Goal: Find contact information: Find contact information

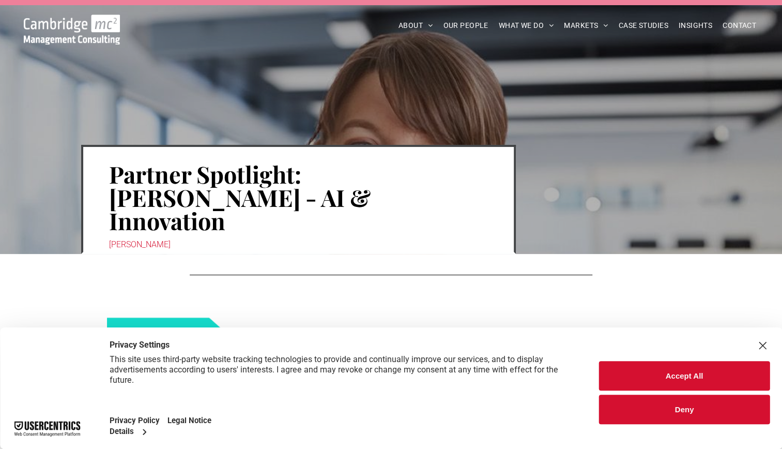
click at [689, 409] on button "Deny" at bounding box center [684, 408] width 171 height 29
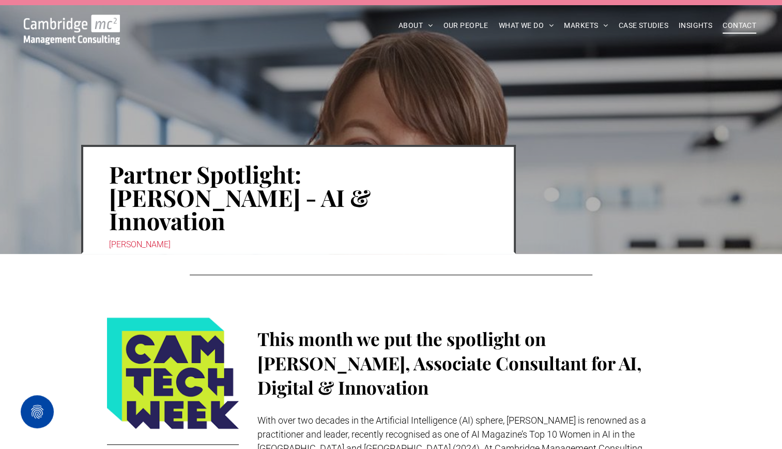
click at [738, 23] on span "CONTACT" at bounding box center [739, 26] width 34 height 16
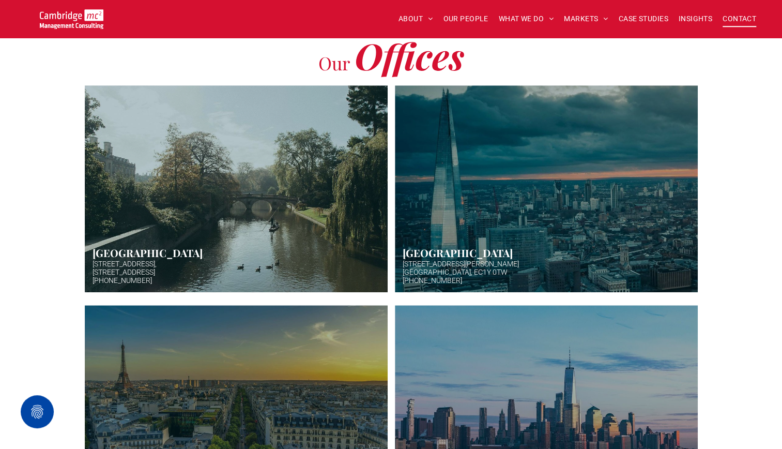
scroll to position [259, 0]
